Goal: Information Seeking & Learning: Learn about a topic

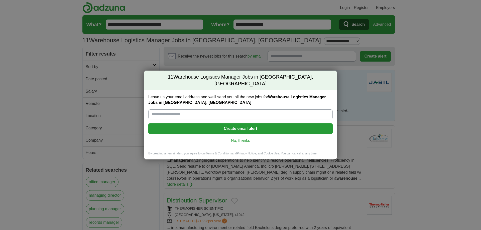
click at [236, 138] on link "No, thanks" at bounding box center [240, 141] width 176 height 6
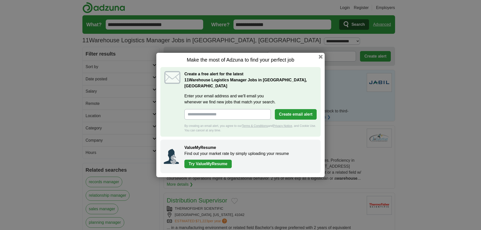
click at [316, 61] on h1 "Make the most of Adzuna to find your perfect job" at bounding box center [240, 60] width 160 height 6
click at [319, 59] on button "button" at bounding box center [321, 57] width 6 height 6
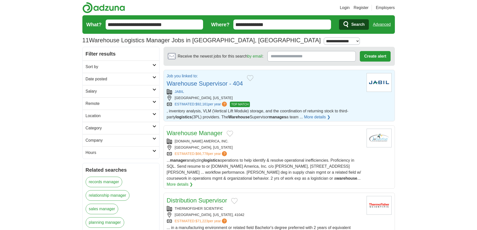
click at [189, 82] on link "Warehouse Supervisor - 404" at bounding box center [205, 83] width 76 height 7
click at [194, 133] on link "Warehouse Manager" at bounding box center [195, 133] width 56 height 7
